Goal: Transaction & Acquisition: Book appointment/travel/reservation

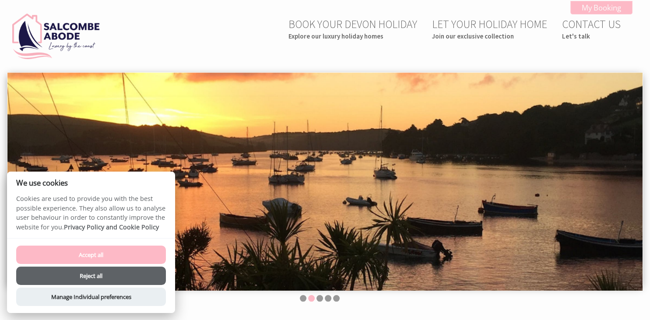
click at [134, 281] on button "Reject all" at bounding box center [91, 276] width 150 height 18
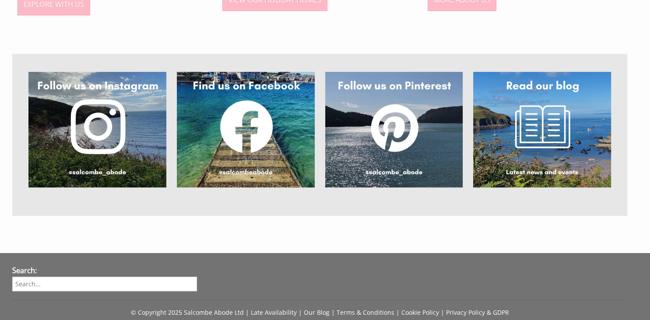
scroll to position [736, 0]
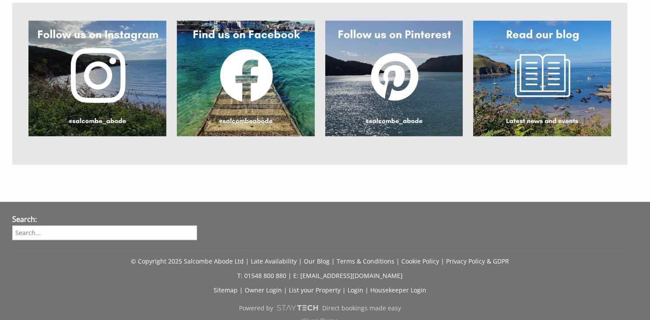
drag, startPoint x: 648, startPoint y: 173, endPoint x: 640, endPoint y: 287, distance: 113.7
click at [640, 287] on div "Search: © Copyright 2025 Salcombe Abode Ltd | Late Availability | Our Blog | Te…" at bounding box center [325, 269] width 636 height 110
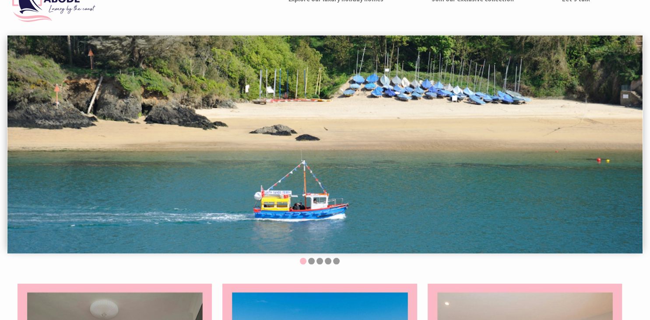
scroll to position [0, 0]
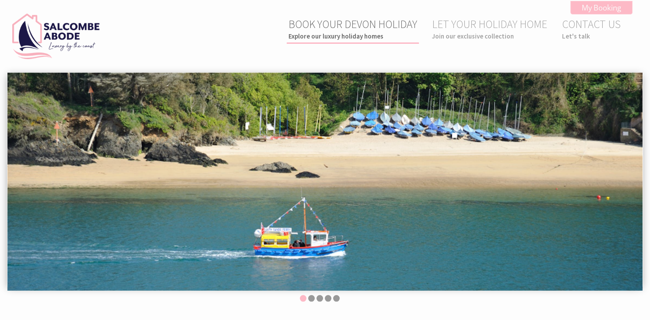
click at [328, 39] on small "Explore our luxury holiday homes" at bounding box center [352, 36] width 129 height 8
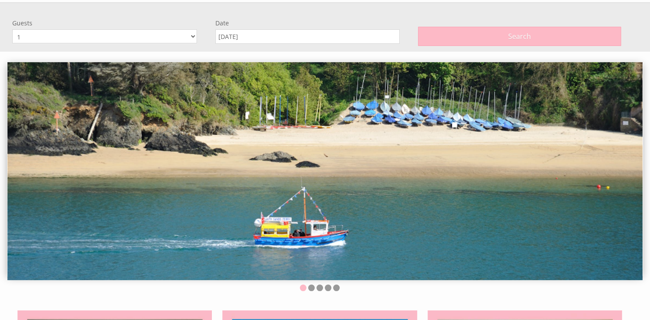
scroll to position [72, 0]
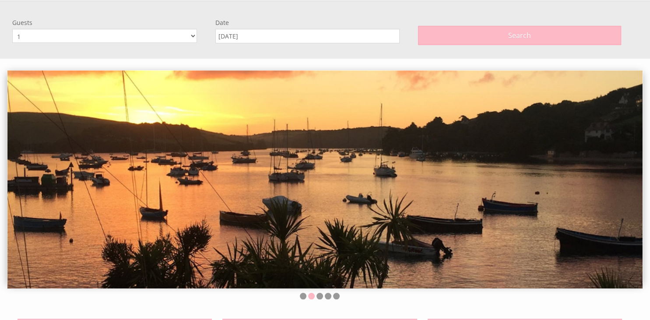
click at [12, 29] on select "1 2 3 4 5 6 7 8 9 10 11 12" at bounding box center [104, 36] width 185 height 14
select select "6"
click option "6" at bounding box center [0, 0] width 0 height 0
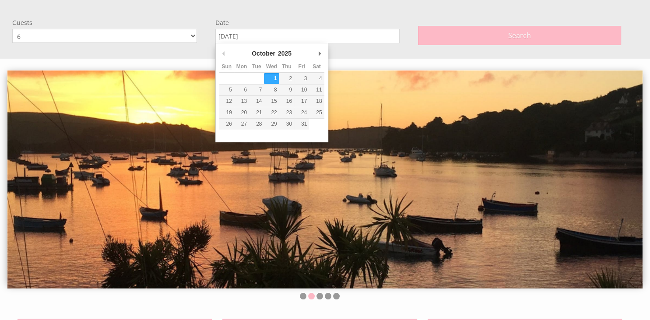
click at [275, 41] on input "[DATE]" at bounding box center [307, 36] width 185 height 14
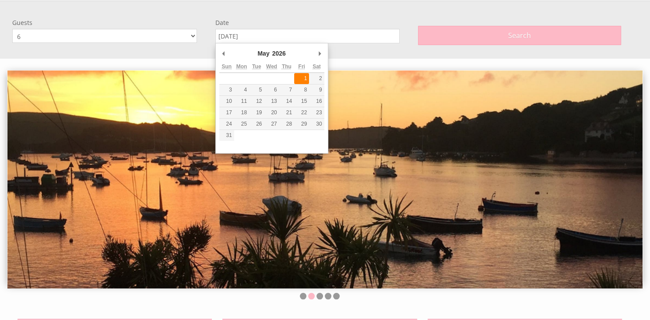
type input "[DATE]"
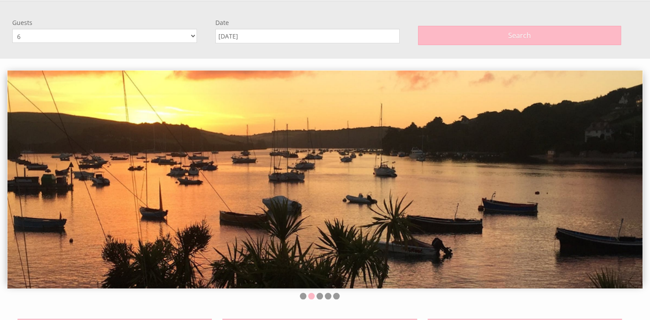
click at [303, 75] on img at bounding box center [324, 179] width 635 height 218
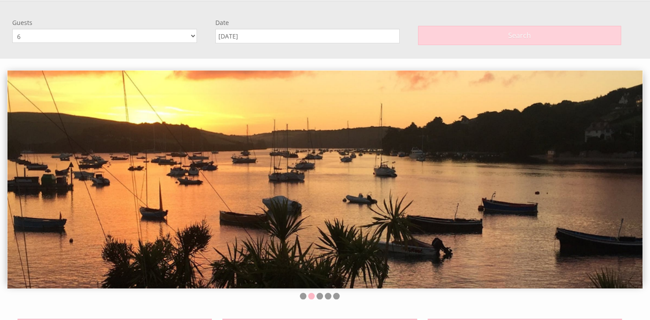
click at [478, 26] on button "Search" at bounding box center [519, 35] width 203 height 19
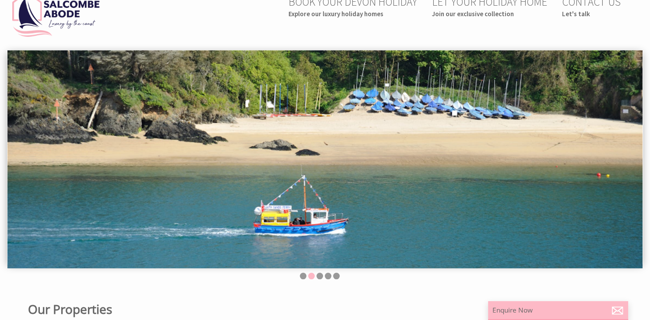
scroll to position [0, 0]
